Goal: Complete application form

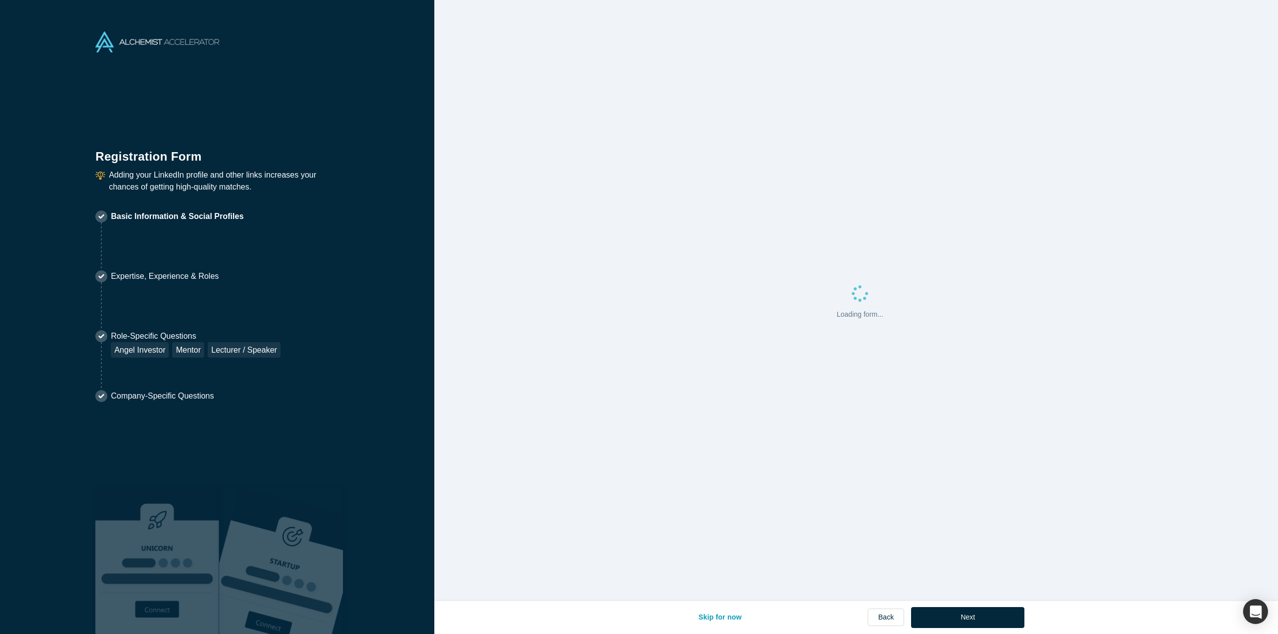
select select "US"
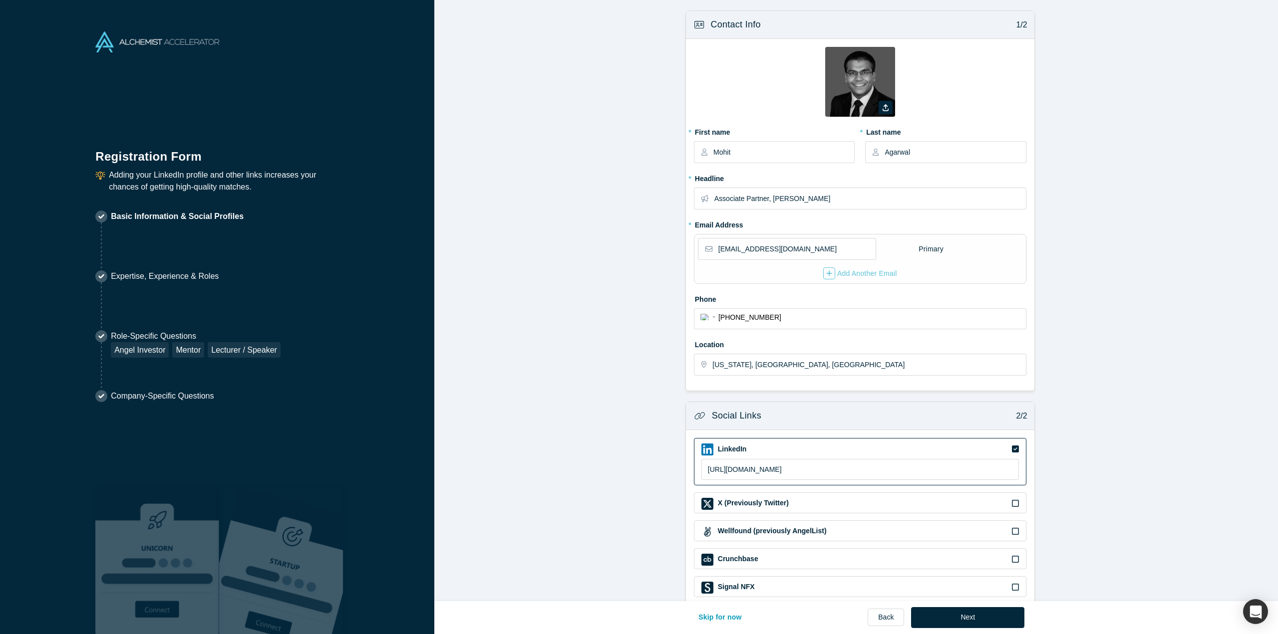
click at [948, 615] on button "Next" at bounding box center [967, 617] width 113 height 21
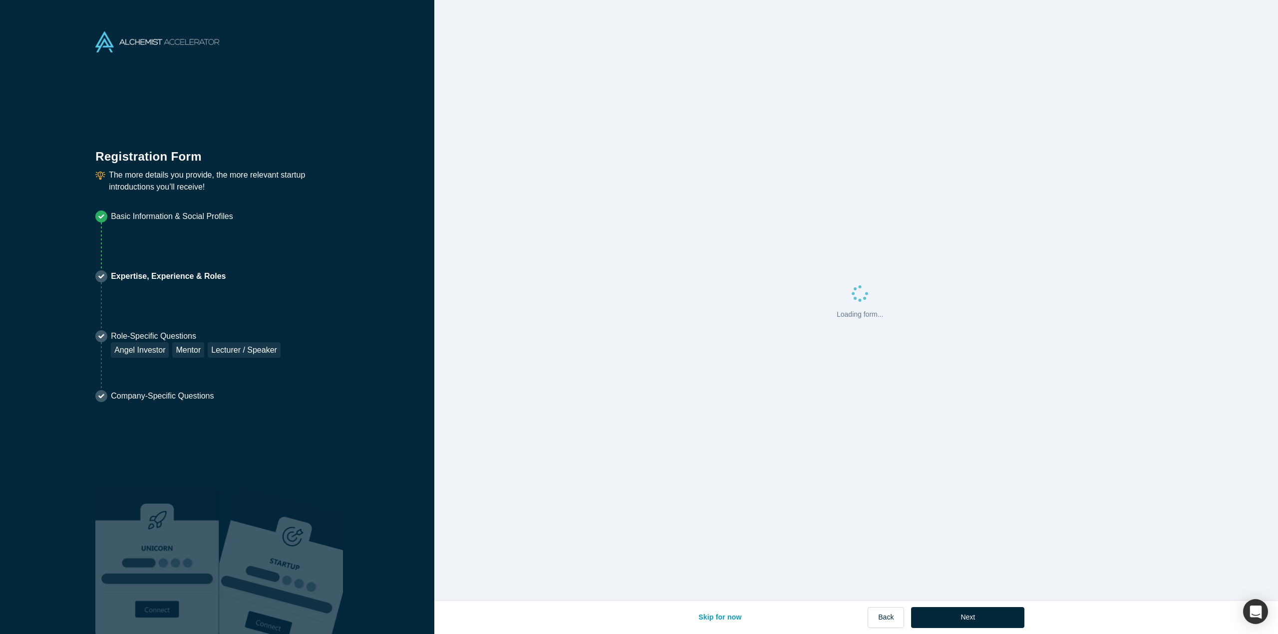
click at [948, 615] on button "Next" at bounding box center [967, 617] width 113 height 21
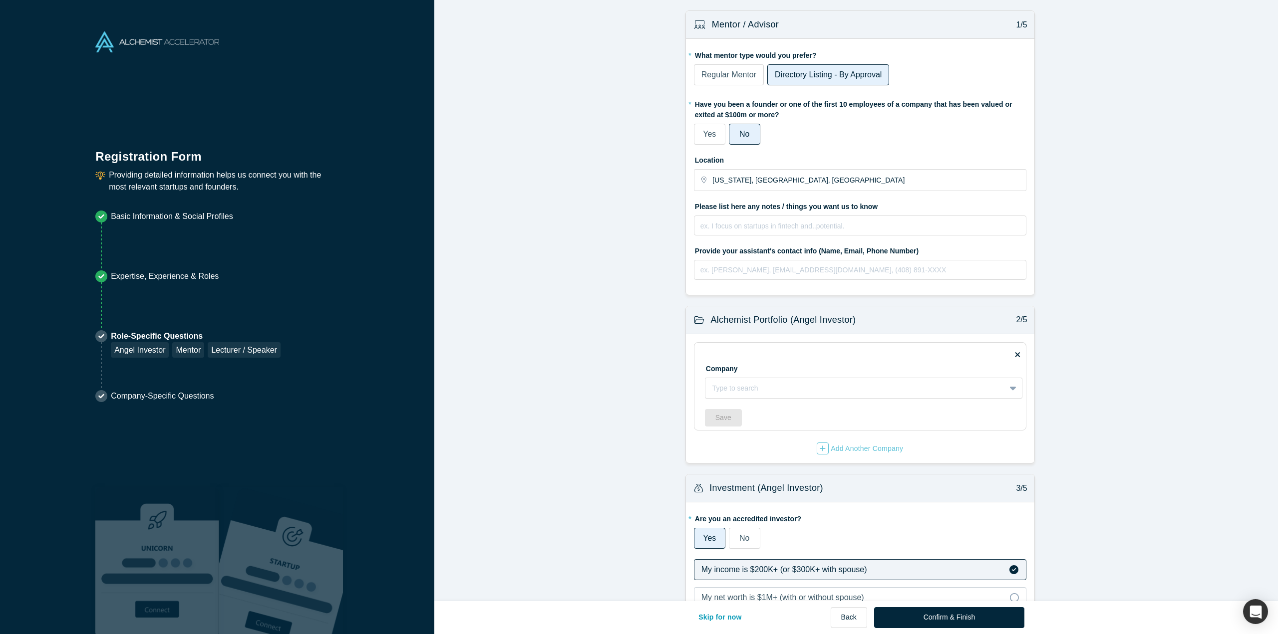
click at [973, 630] on div "Skip for now Back Confirm & Finish" at bounding box center [856, 617] width 336 height 33
click at [993, 614] on button "Confirm & Finish" at bounding box center [949, 617] width 150 height 21
